Goal: Information Seeking & Learning: Learn about a topic

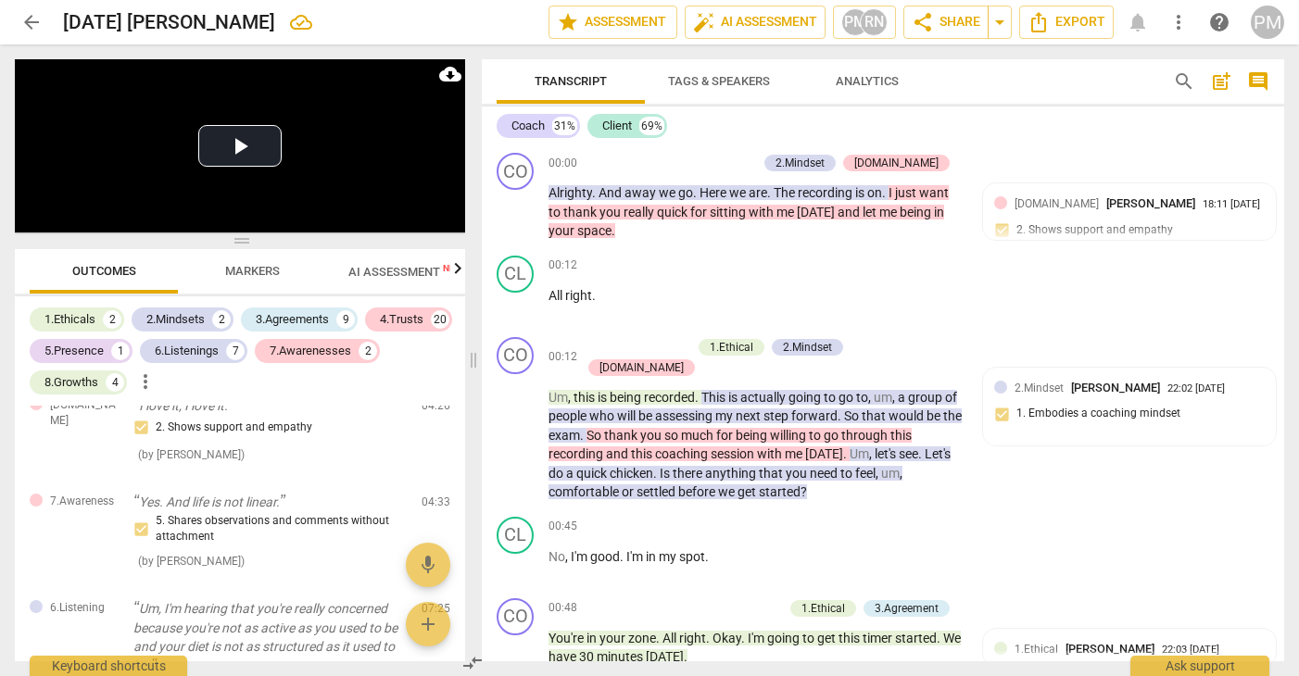
scroll to position [3187, 0]
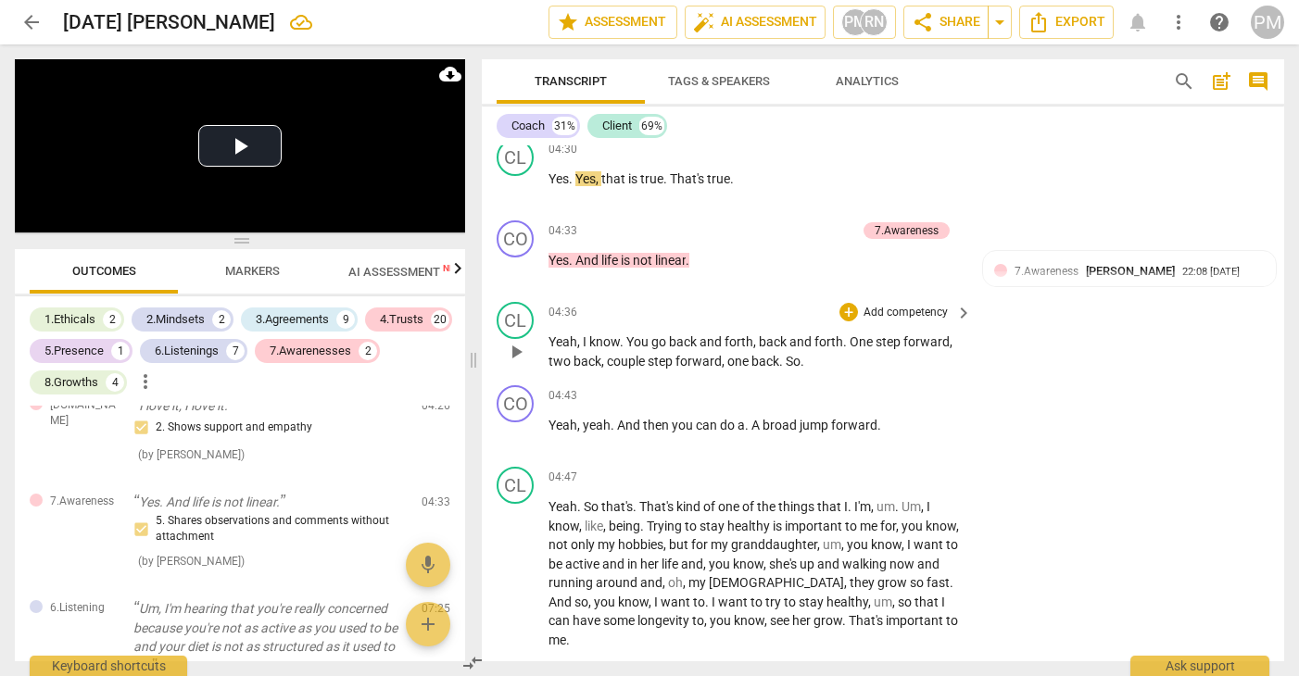
click at [687, 334] on span "back" at bounding box center [684, 341] width 31 height 15
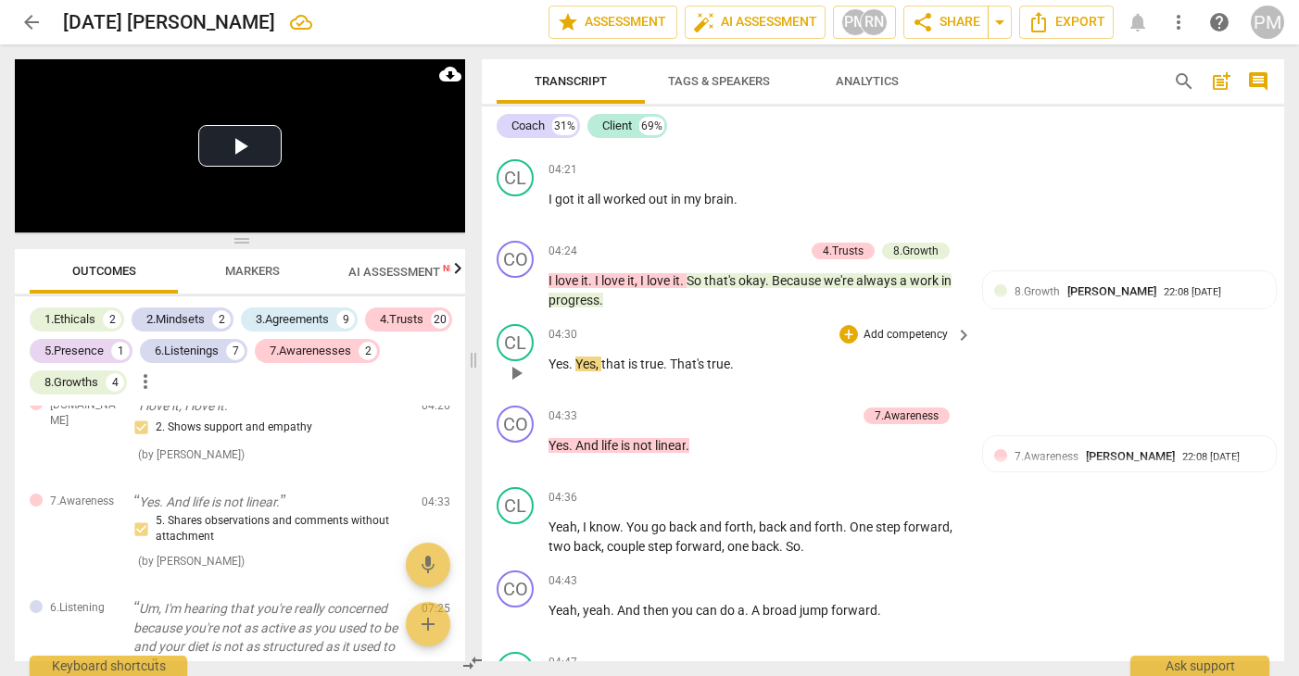
scroll to position [3094, 0]
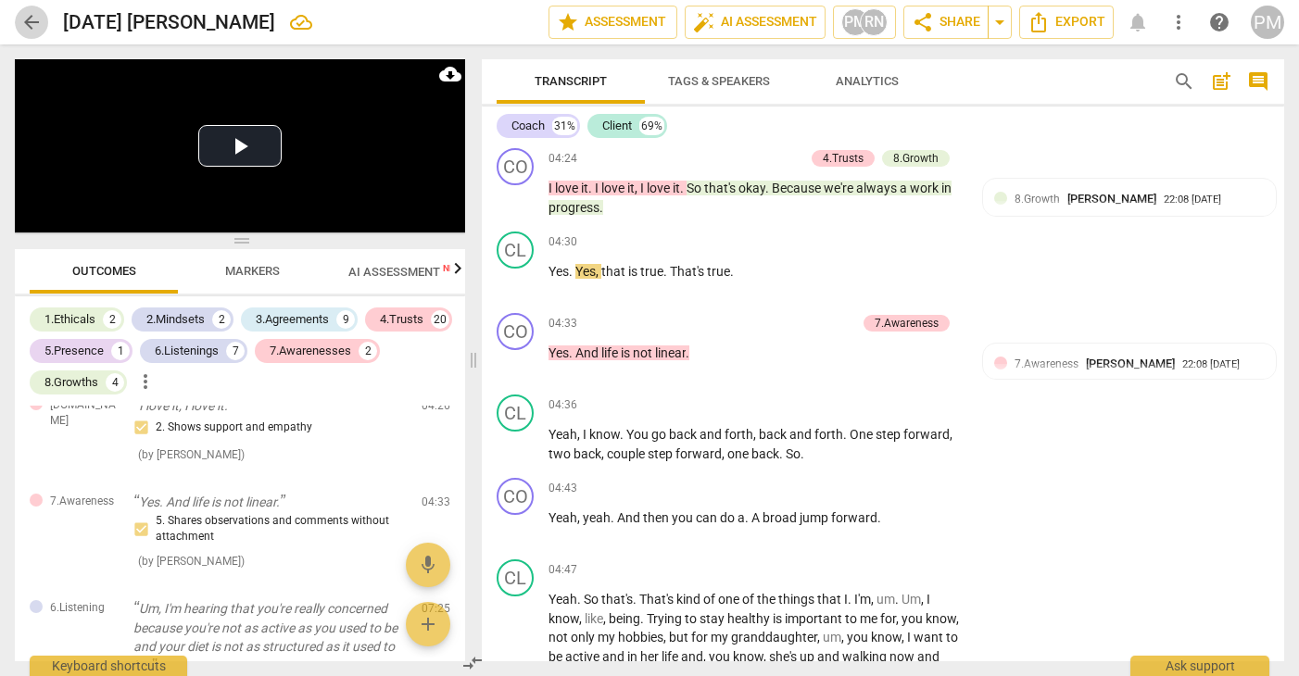
click at [23, 23] on span "arrow_back" at bounding box center [31, 22] width 22 height 22
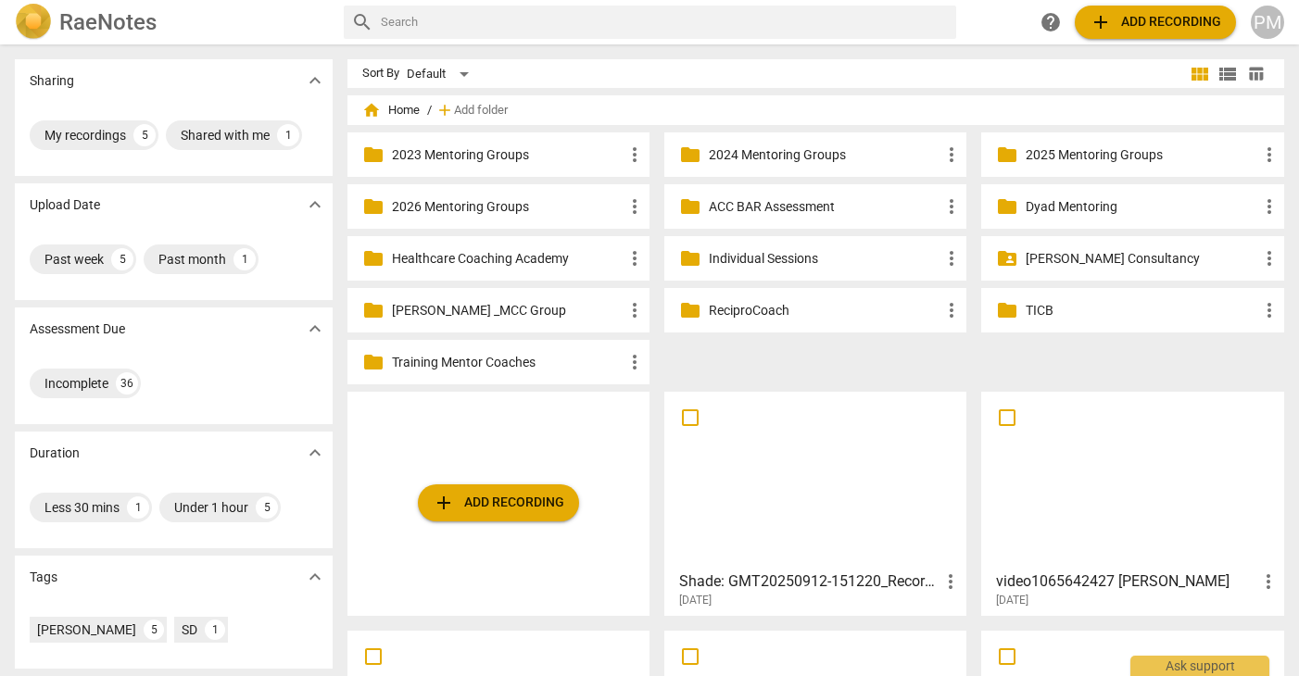
click at [1077, 159] on p "2025 Mentoring Groups" at bounding box center [1142, 154] width 232 height 19
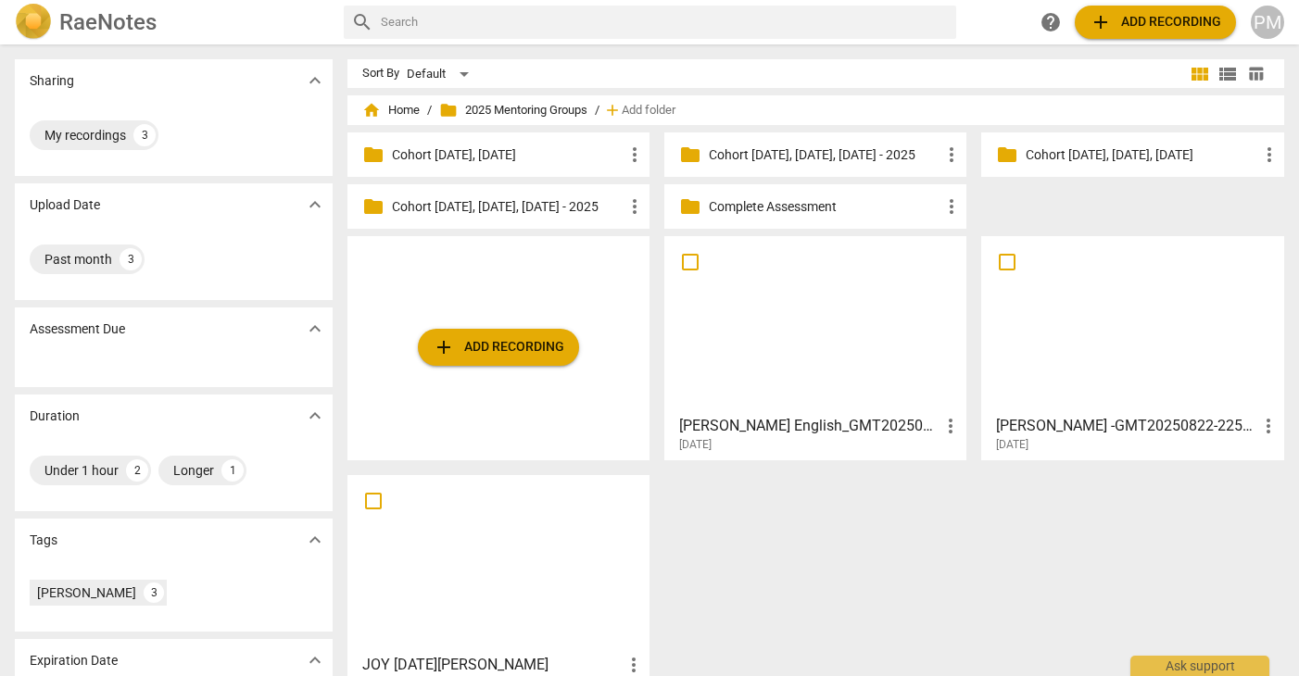
click at [378, 97] on div "home Home / folder 2025 Mentoring Groups / add Add folder" at bounding box center [816, 110] width 908 height 30
click at [392, 112] on span "home Home" at bounding box center [390, 110] width 57 height 19
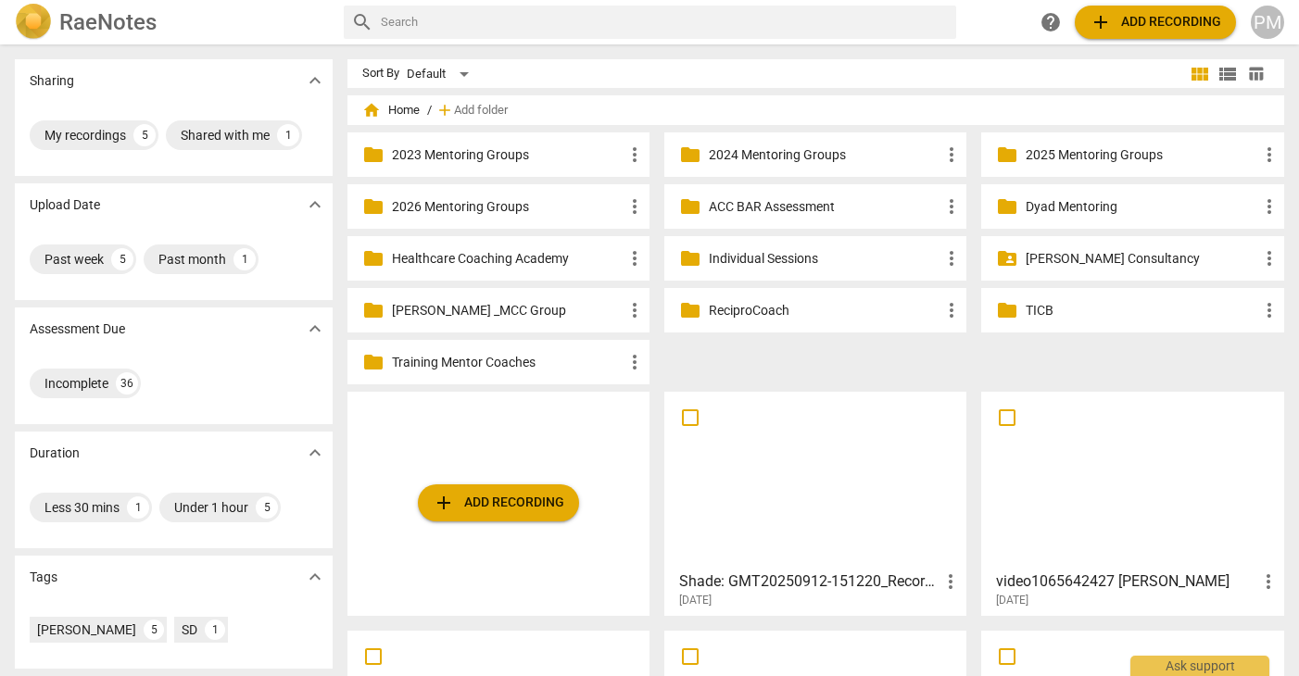
click at [762, 210] on p "ACC BAR Assessment" at bounding box center [825, 206] width 232 height 19
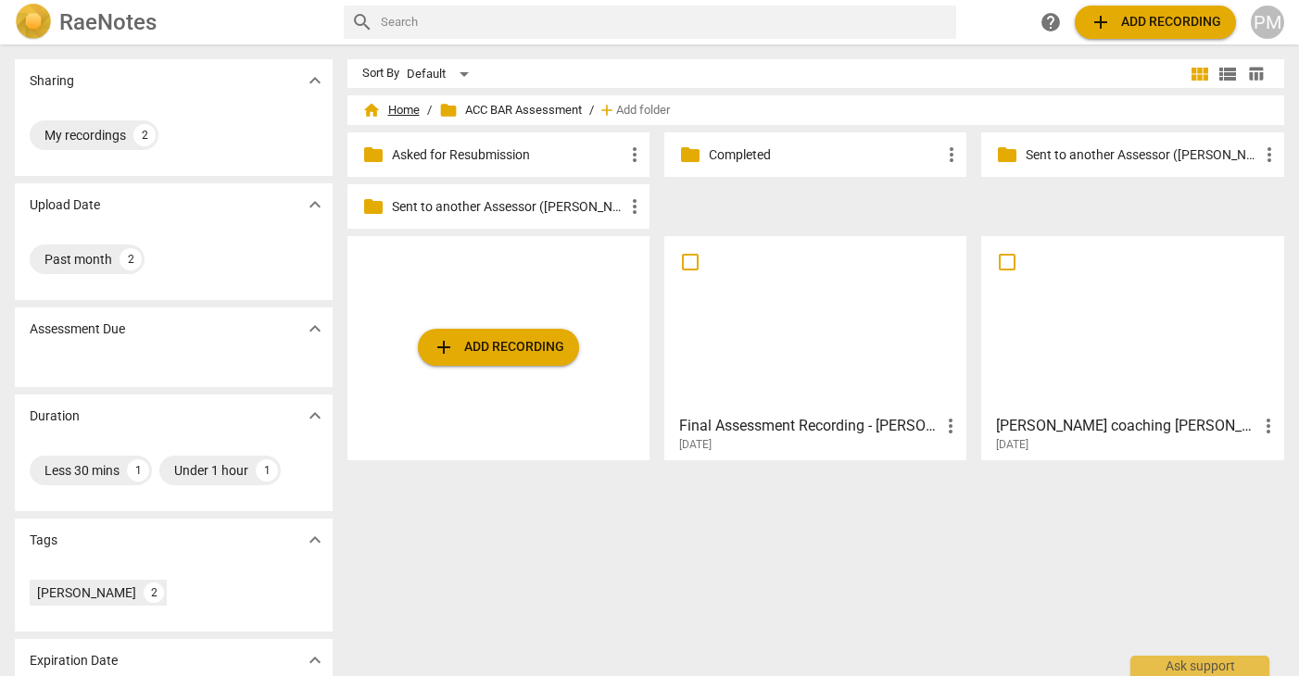
click at [396, 105] on span "home Home" at bounding box center [390, 110] width 57 height 19
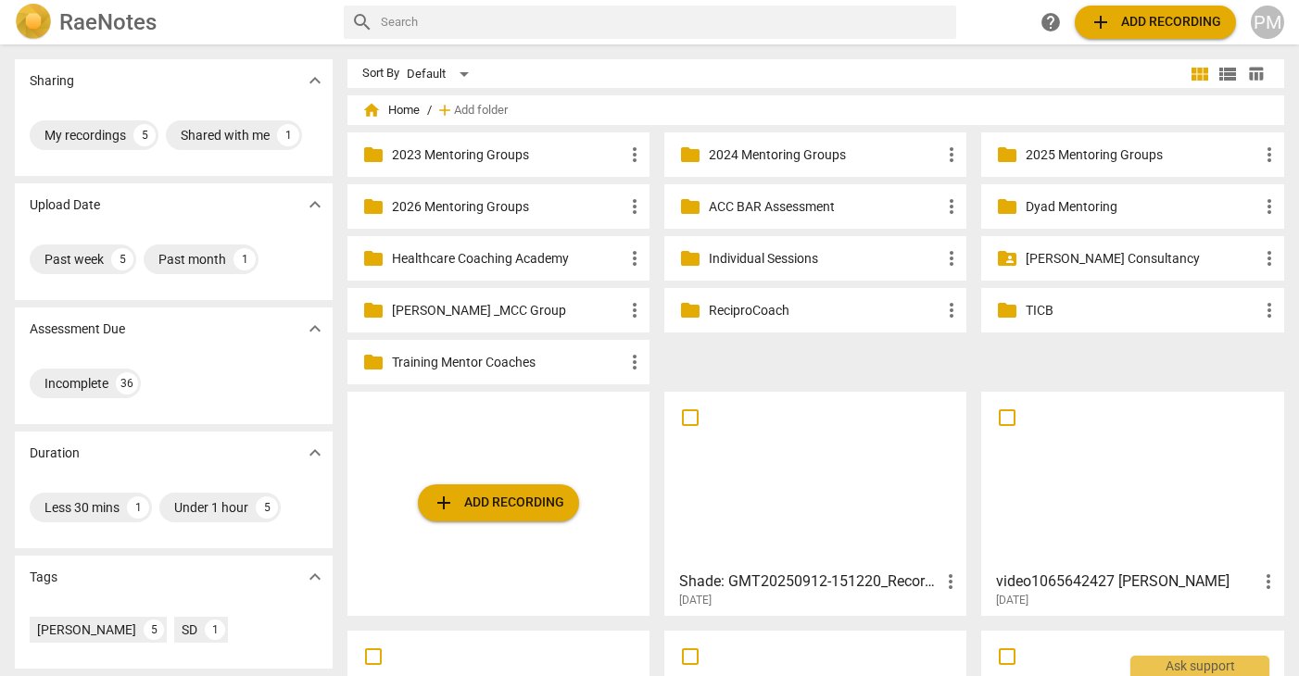
click at [774, 210] on p "ACC BAR Assessment" at bounding box center [825, 206] width 232 height 19
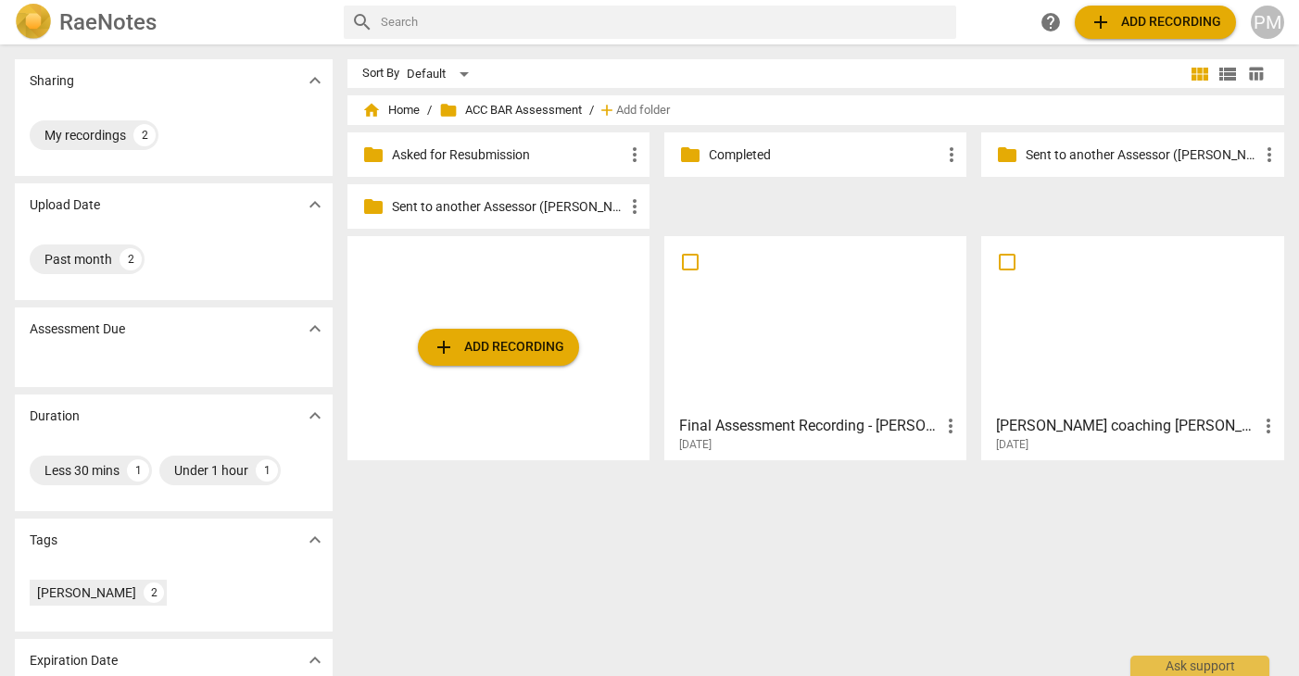
click at [1107, 345] on div at bounding box center [1132, 325] width 289 height 164
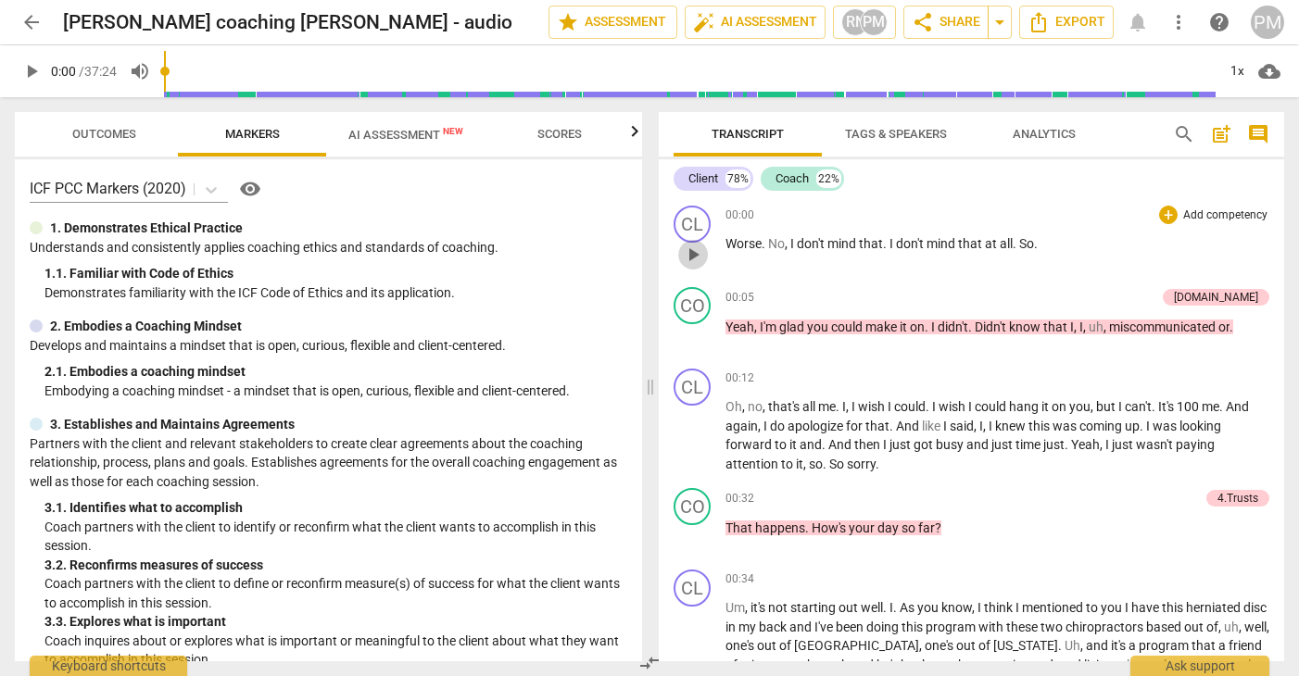
click at [690, 253] on span "play_arrow" at bounding box center [693, 255] width 22 height 22
click at [690, 253] on span "pause" at bounding box center [693, 255] width 22 height 22
type input "4"
click at [29, 28] on span "arrow_back" at bounding box center [31, 22] width 22 height 22
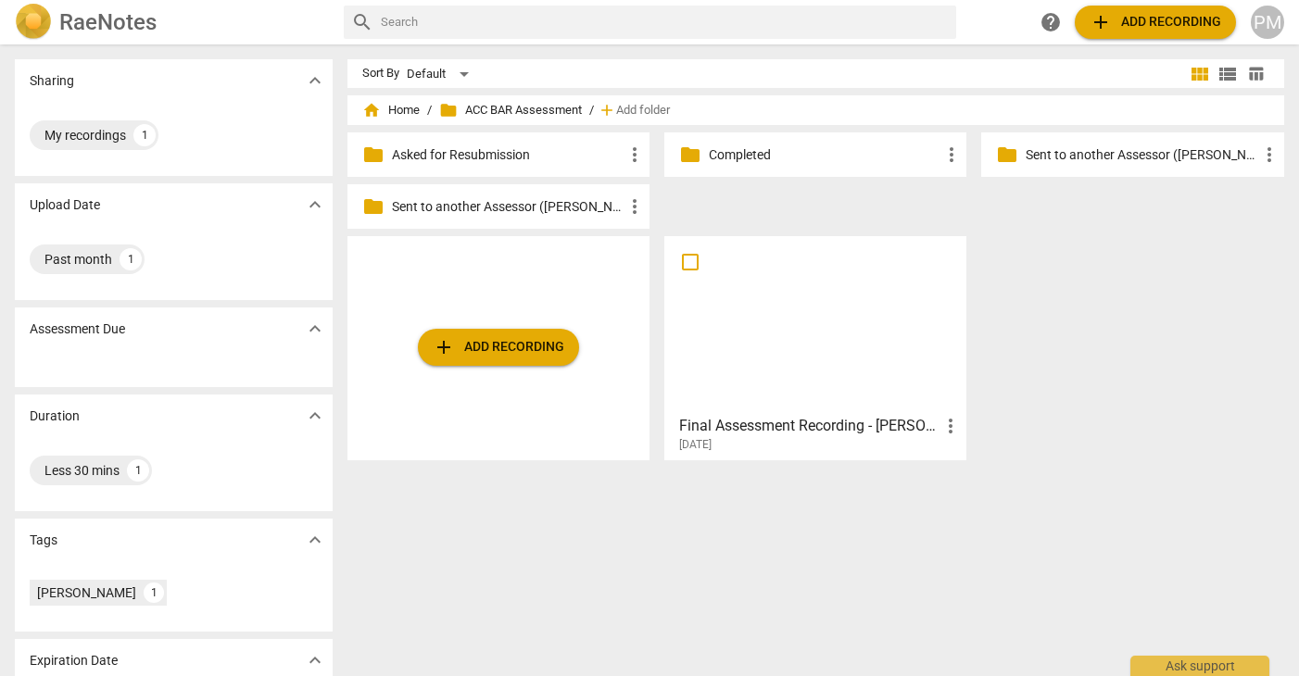
click at [796, 397] on div at bounding box center [815, 325] width 289 height 164
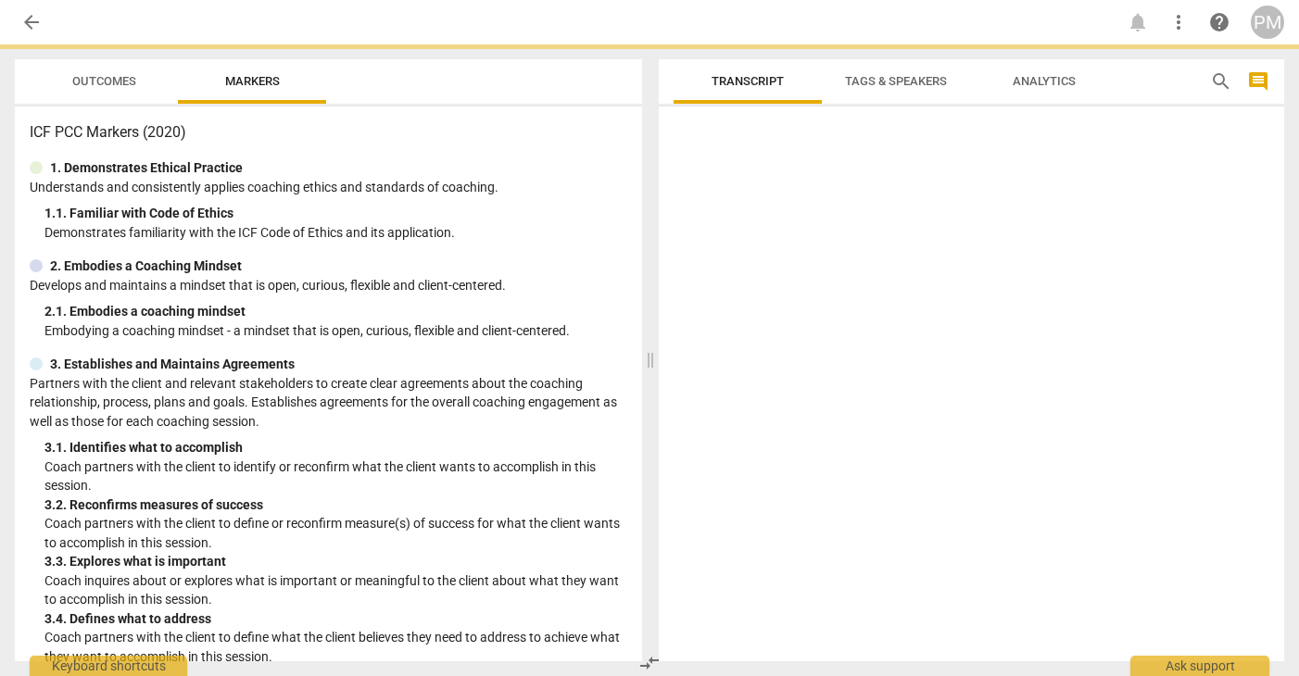
click at [796, 397] on div at bounding box center [971, 388] width 625 height 548
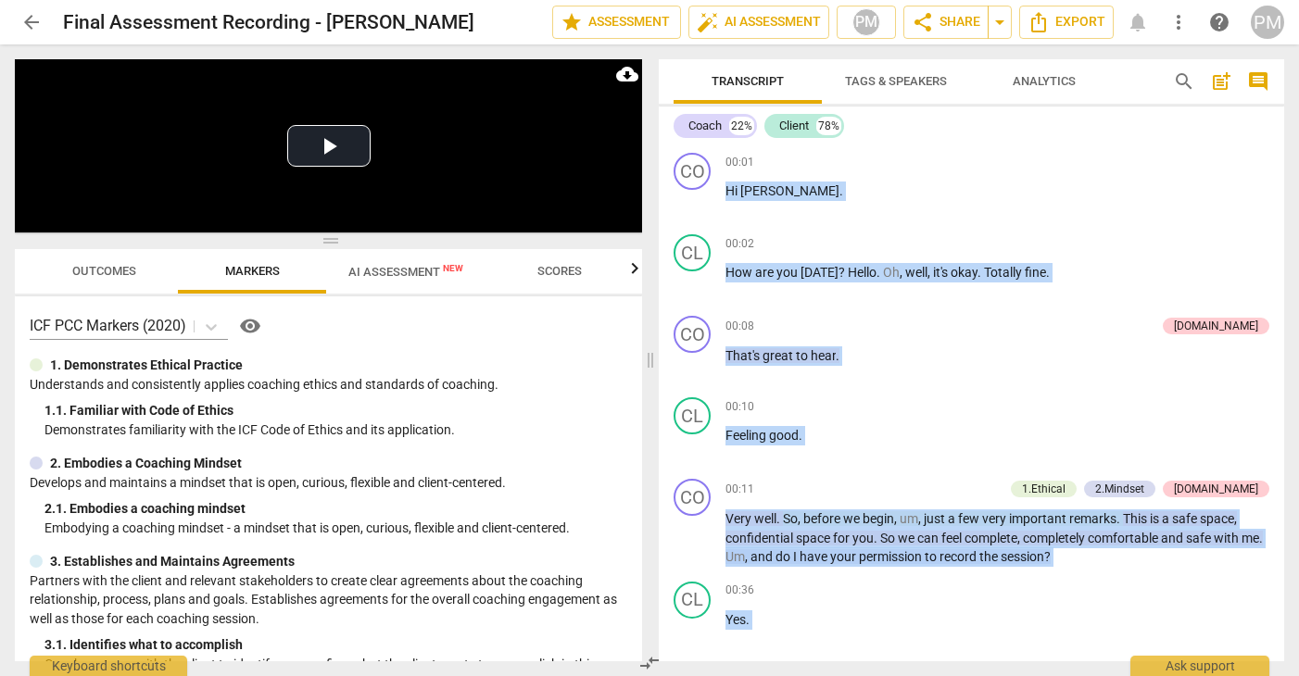
click at [44, 19] on span "arrow_back" at bounding box center [31, 22] width 33 height 22
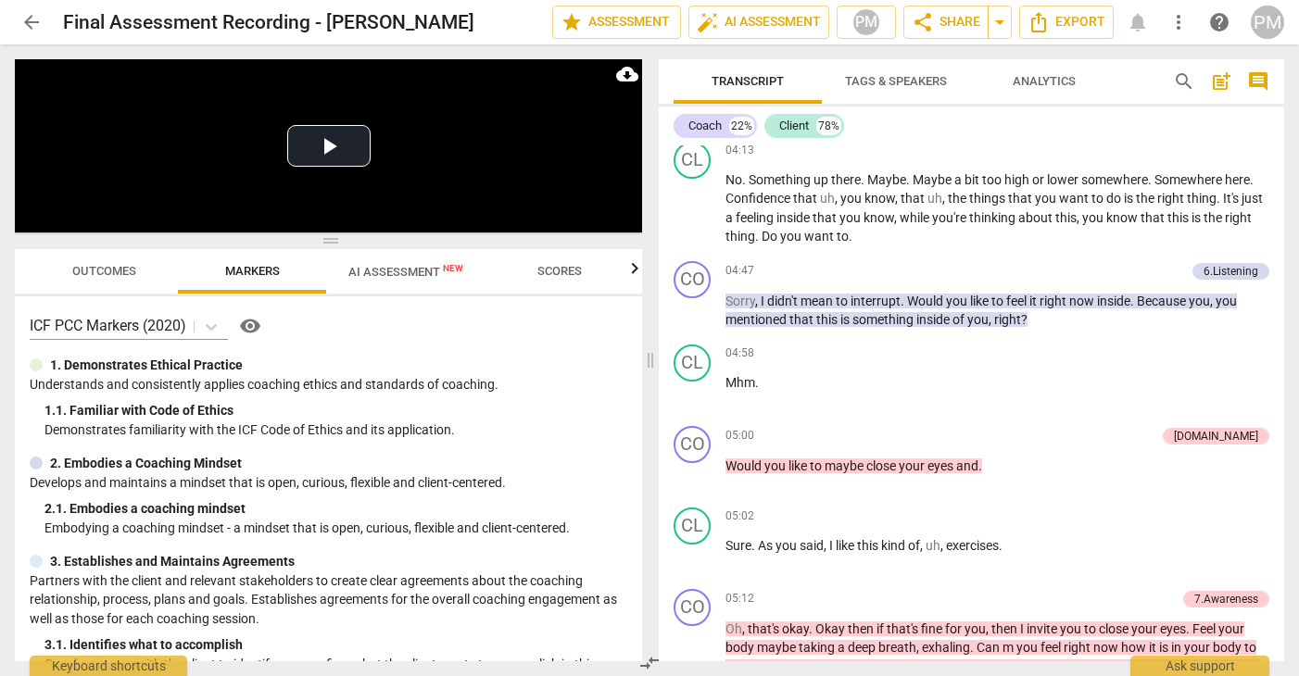
scroll to position [1575, 0]
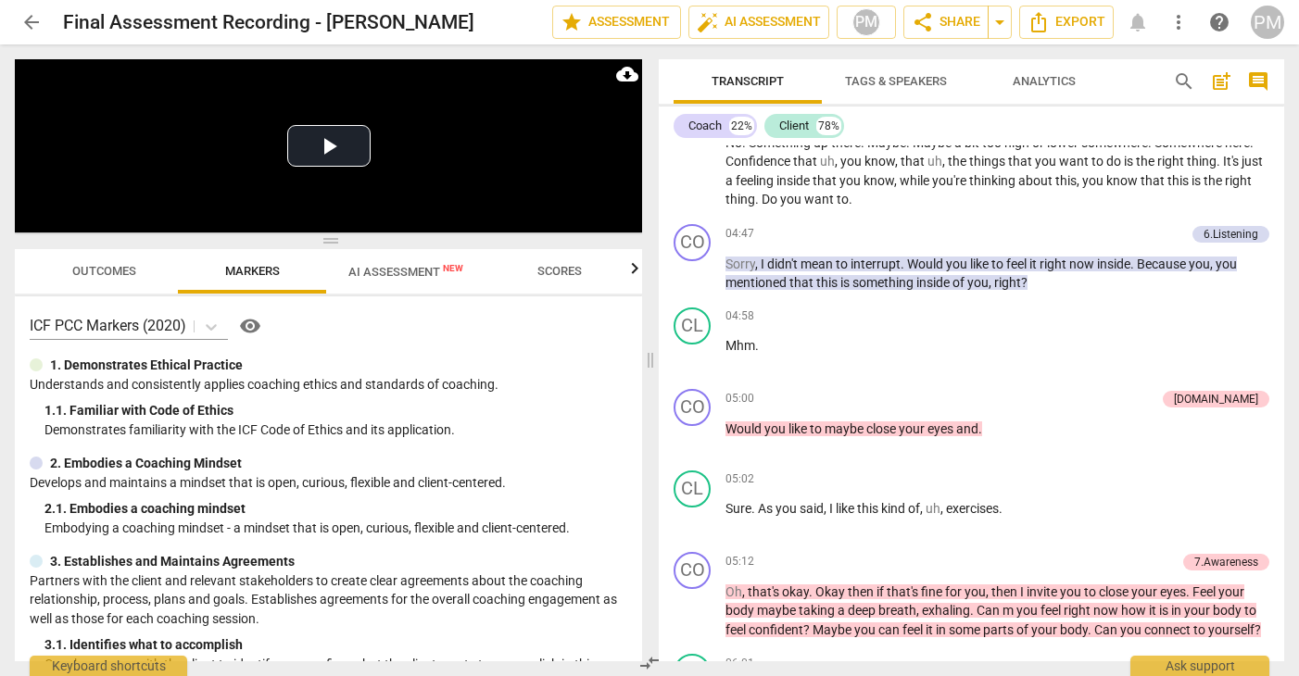
click at [35, 20] on span "arrow_back" at bounding box center [31, 22] width 22 height 22
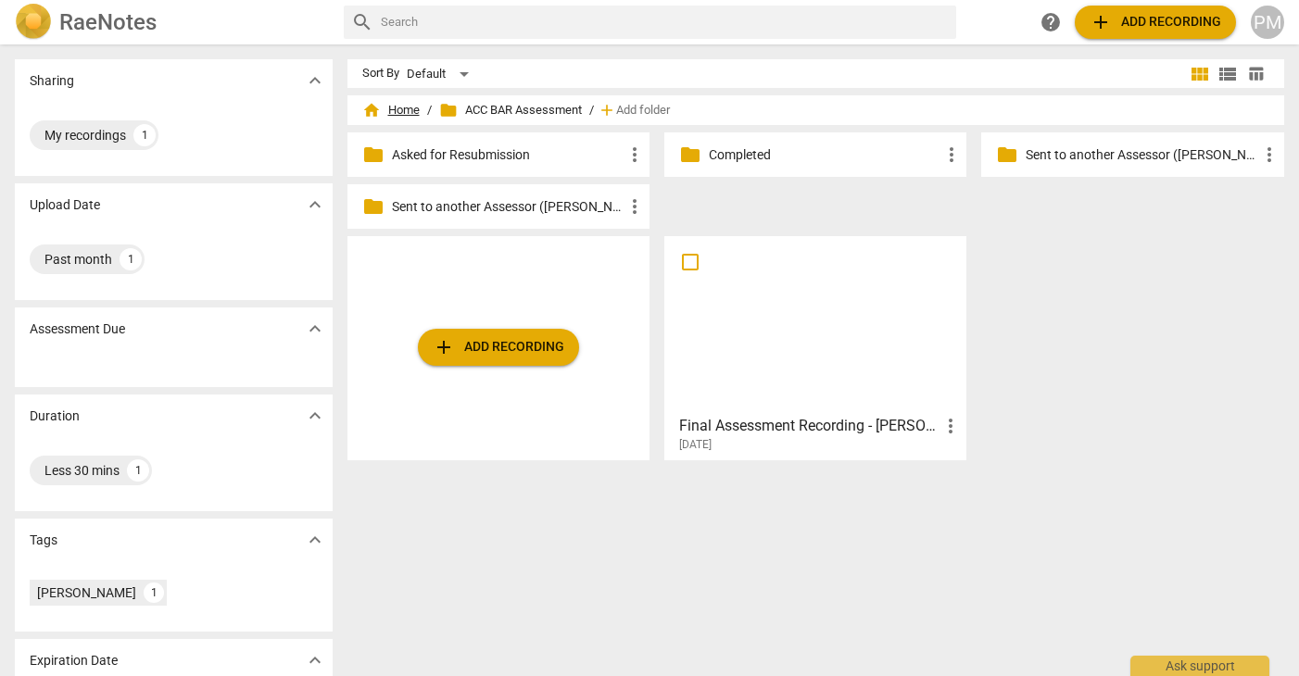
click at [402, 112] on span "home Home" at bounding box center [390, 110] width 57 height 19
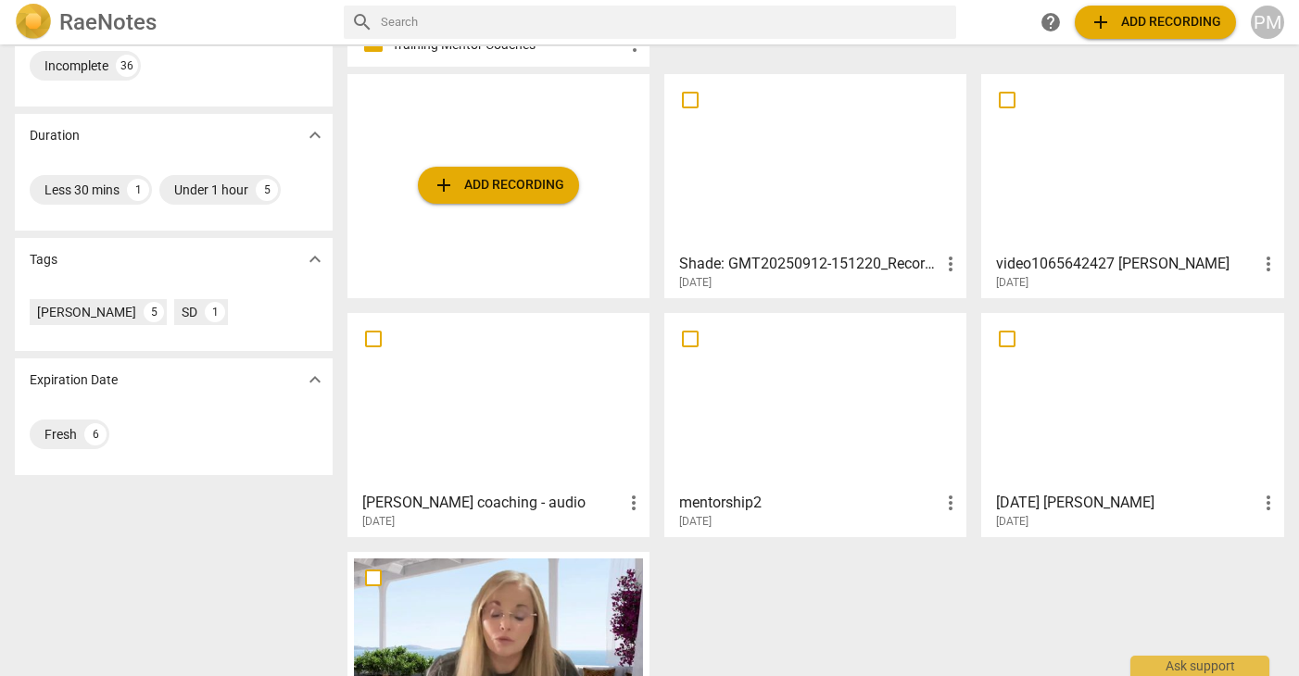
scroll to position [433, 0]
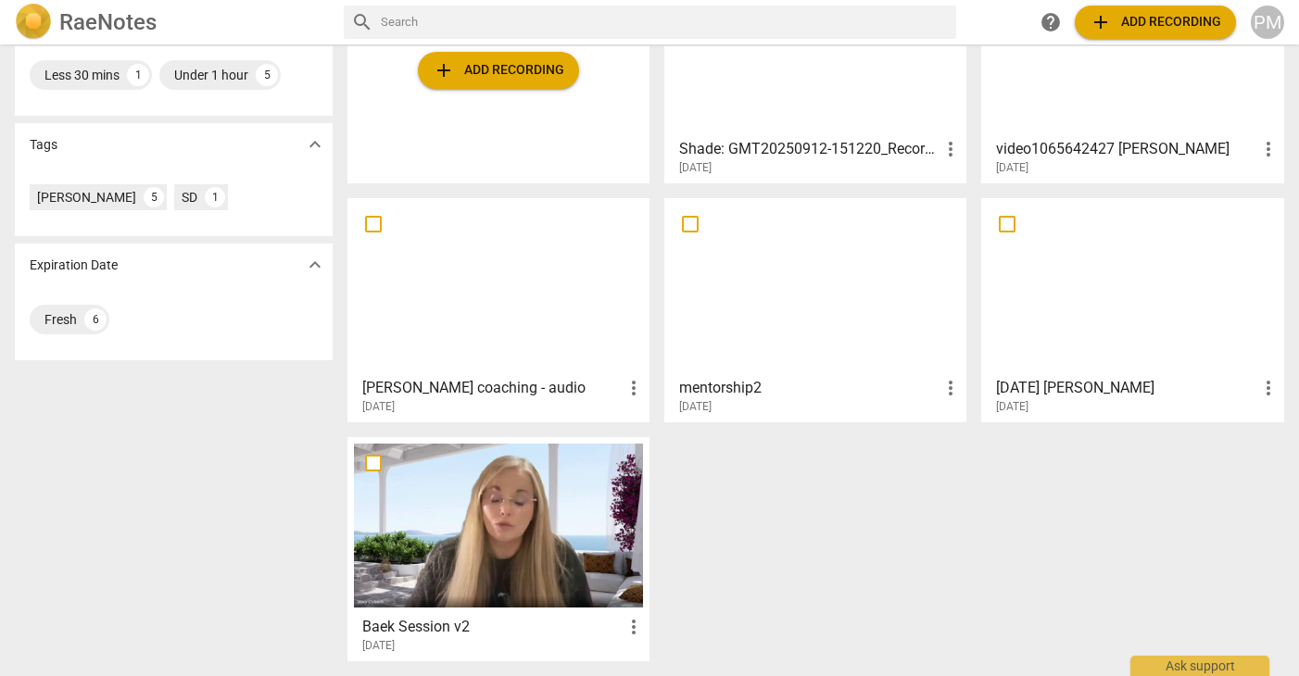
click at [786, 311] on div at bounding box center [815, 287] width 289 height 164
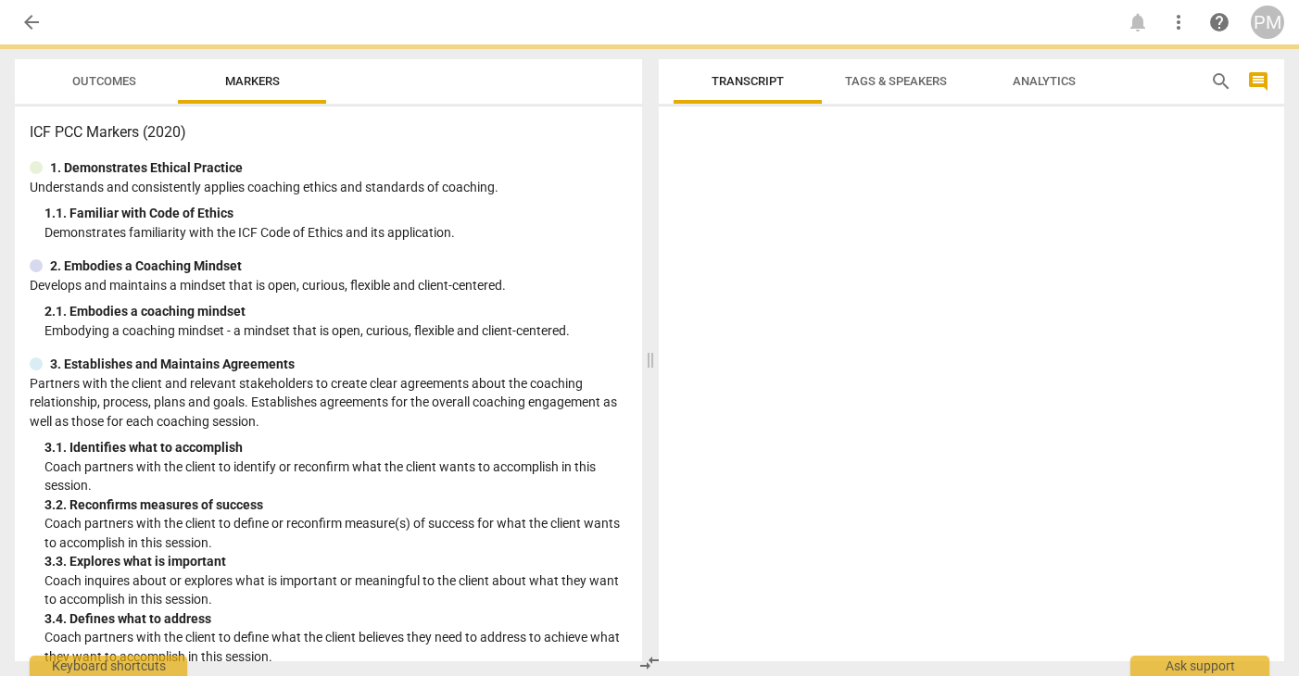
click at [786, 311] on div at bounding box center [971, 388] width 625 height 548
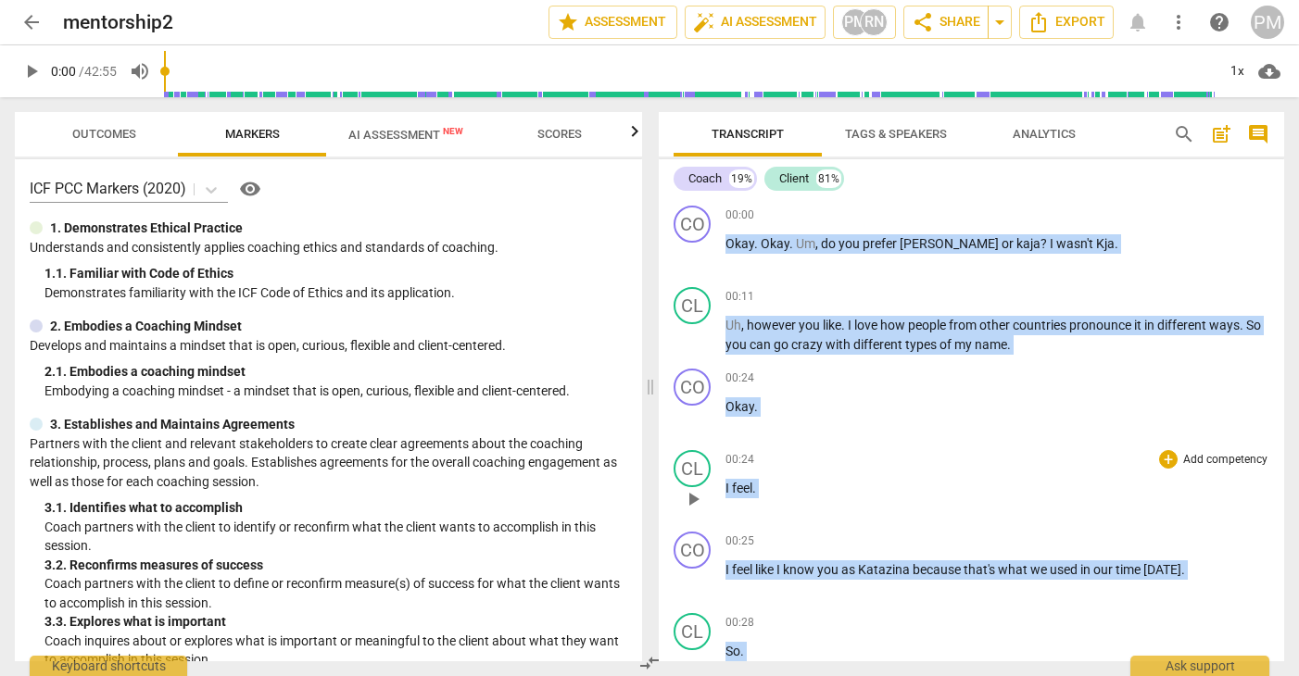
click at [1026, 452] on div "00:24 + Add competency keyboard_arrow_right" at bounding box center [997, 459] width 544 height 19
click at [26, 72] on span "play_arrow" at bounding box center [31, 71] width 22 height 22
click at [26, 72] on span "pause" at bounding box center [31, 71] width 22 height 22
type input "2"
click at [33, 31] on span "arrow_back" at bounding box center [31, 22] width 22 height 22
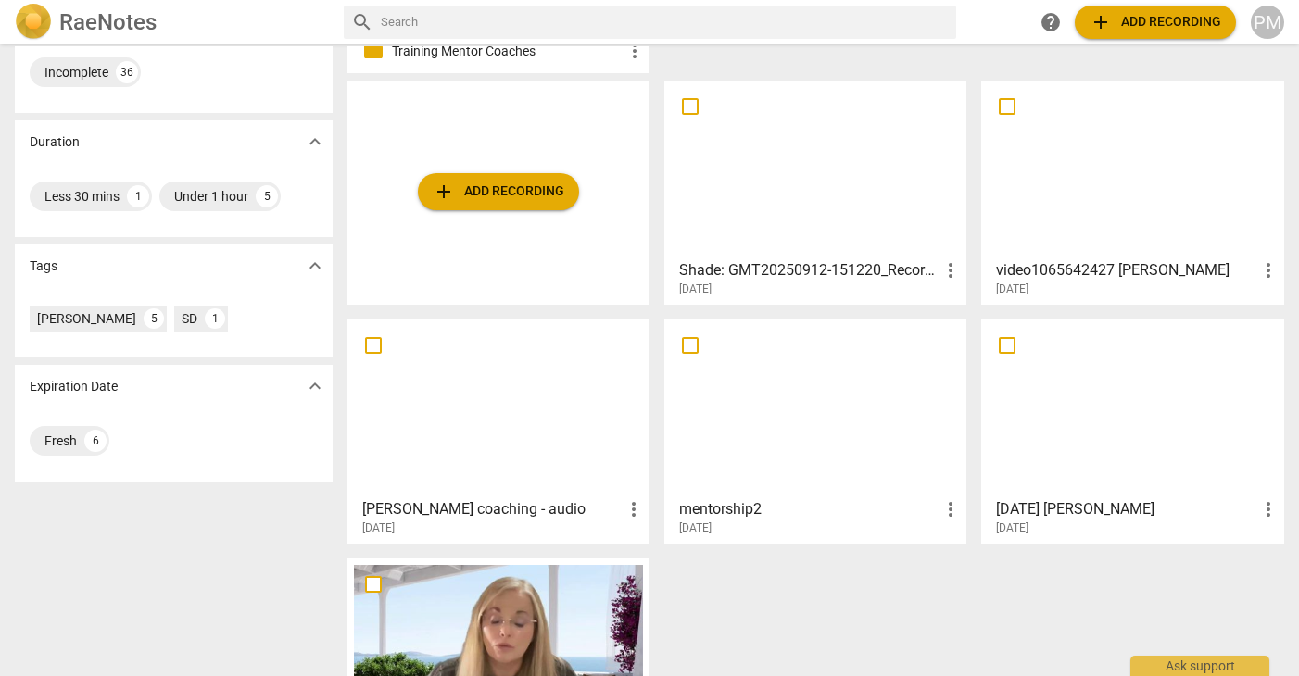
scroll to position [340, 0]
